Goal: Task Accomplishment & Management: Use online tool/utility

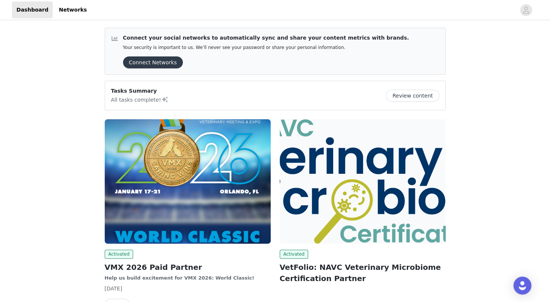
click at [334, 12] on div at bounding box center [303, 9] width 424 height 17
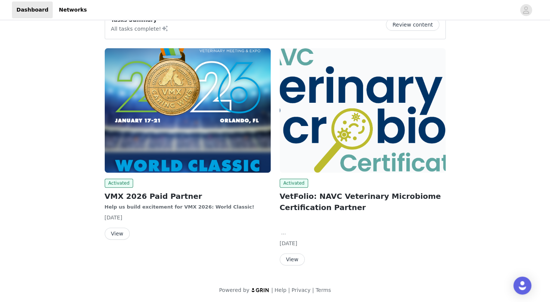
scroll to position [71, 0]
click at [288, 258] on button "View" at bounding box center [292, 259] width 25 height 12
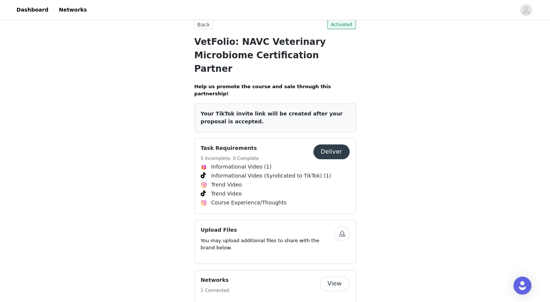
scroll to position [95, 0]
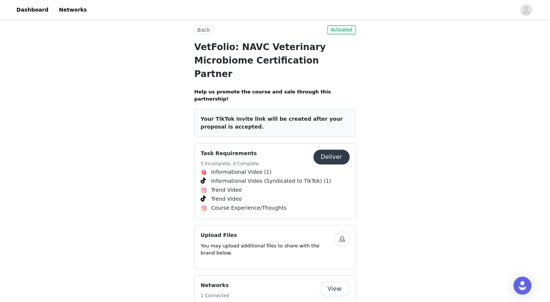
click at [337, 150] on button "Deliver" at bounding box center [331, 157] width 36 height 15
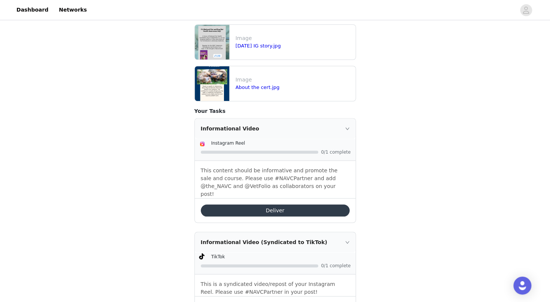
scroll to position [396, 0]
click at [267, 204] on button "Deliver" at bounding box center [275, 210] width 149 height 12
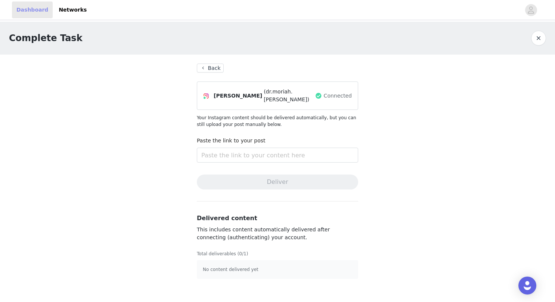
click at [39, 10] on link "Dashboard" at bounding box center [32, 9] width 41 height 17
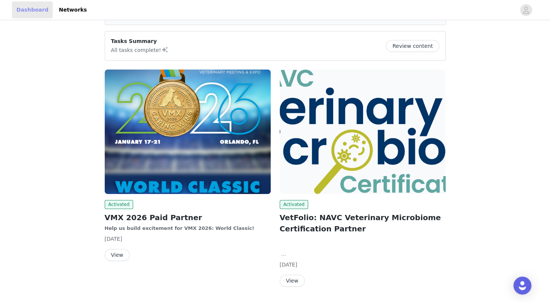
scroll to position [50, 0]
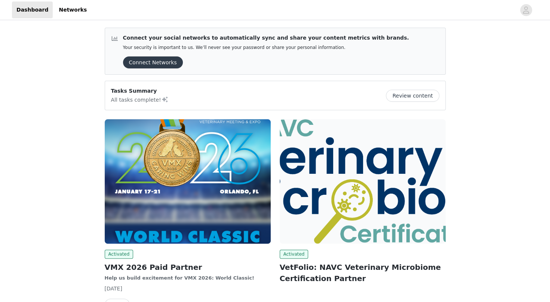
scroll to position [71, 0]
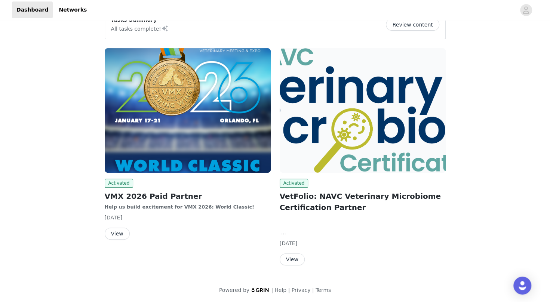
click at [294, 254] on button "View" at bounding box center [292, 259] width 25 height 12
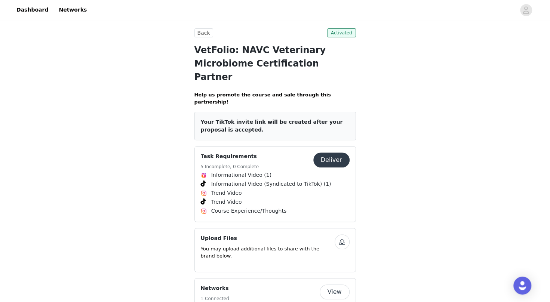
scroll to position [93, 0]
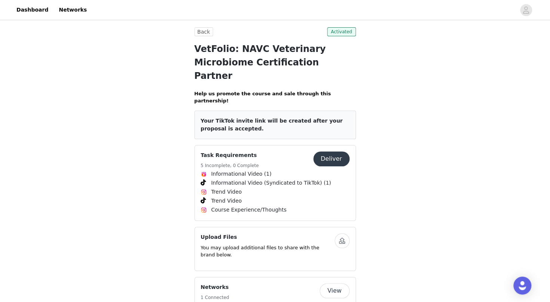
click at [321, 151] on button "Deliver" at bounding box center [331, 158] width 36 height 15
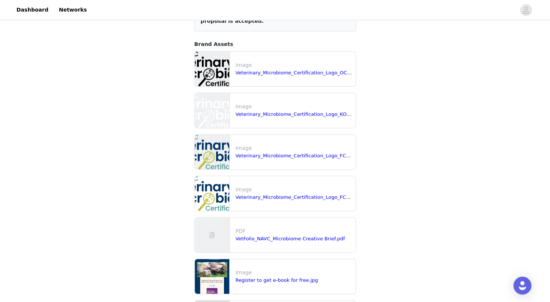
scroll to position [78, 0]
click at [277, 237] on link "VetFolio_NAVC_Microbiome Creative Brief.pdf" at bounding box center [290, 239] width 110 height 6
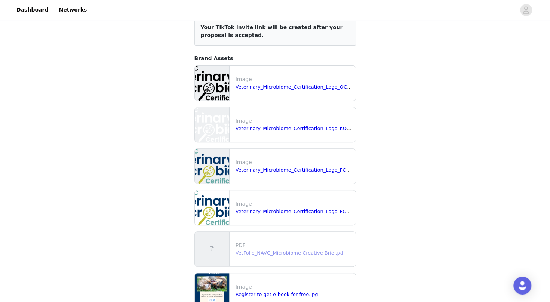
scroll to position [61, 0]
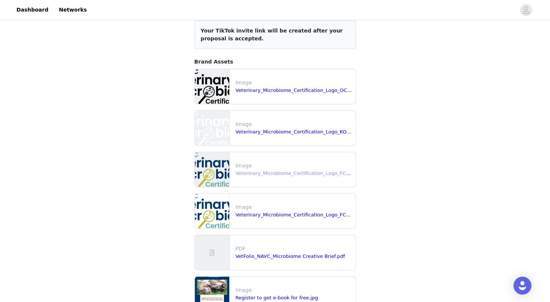
click at [262, 170] on link "Veterinary_Microbiome_Certification_Logo_FC_RGB.png" at bounding box center [302, 173] width 134 height 6
click at [284, 90] on link "Veterinary_Microbiome_Certification_Logo_OC_RGB.png" at bounding box center [302, 90] width 135 height 6
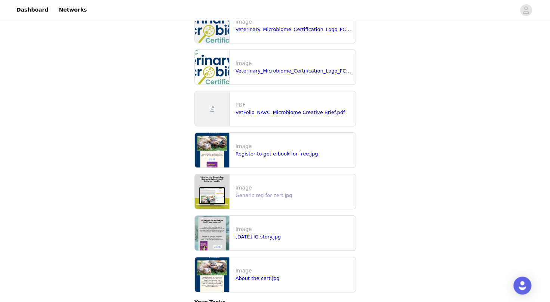
scroll to position [205, 0]
click at [244, 275] on link "About the cert.jpg" at bounding box center [257, 278] width 44 height 6
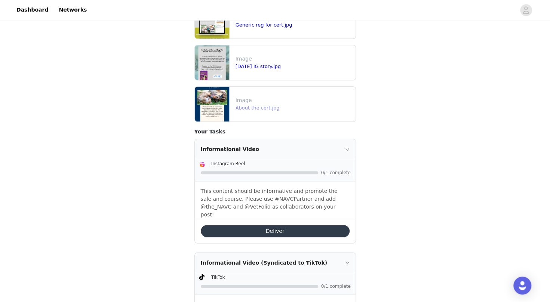
scroll to position [376, 0]
